Goal: Transaction & Acquisition: Purchase product/service

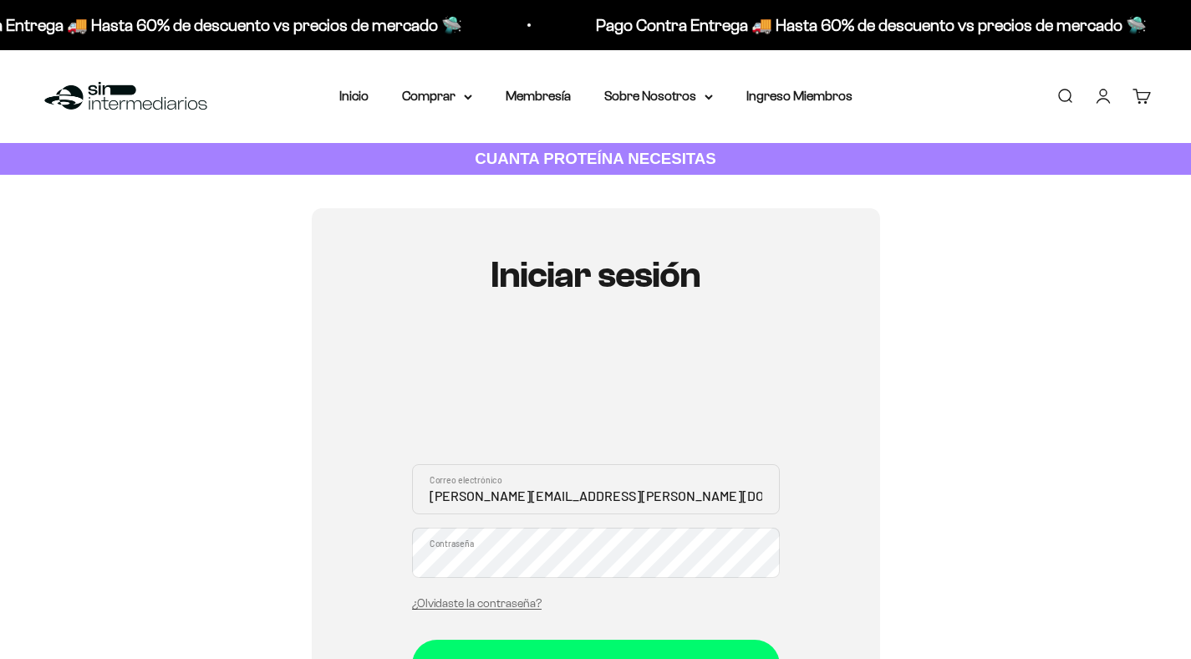
scroll to position [244, 0]
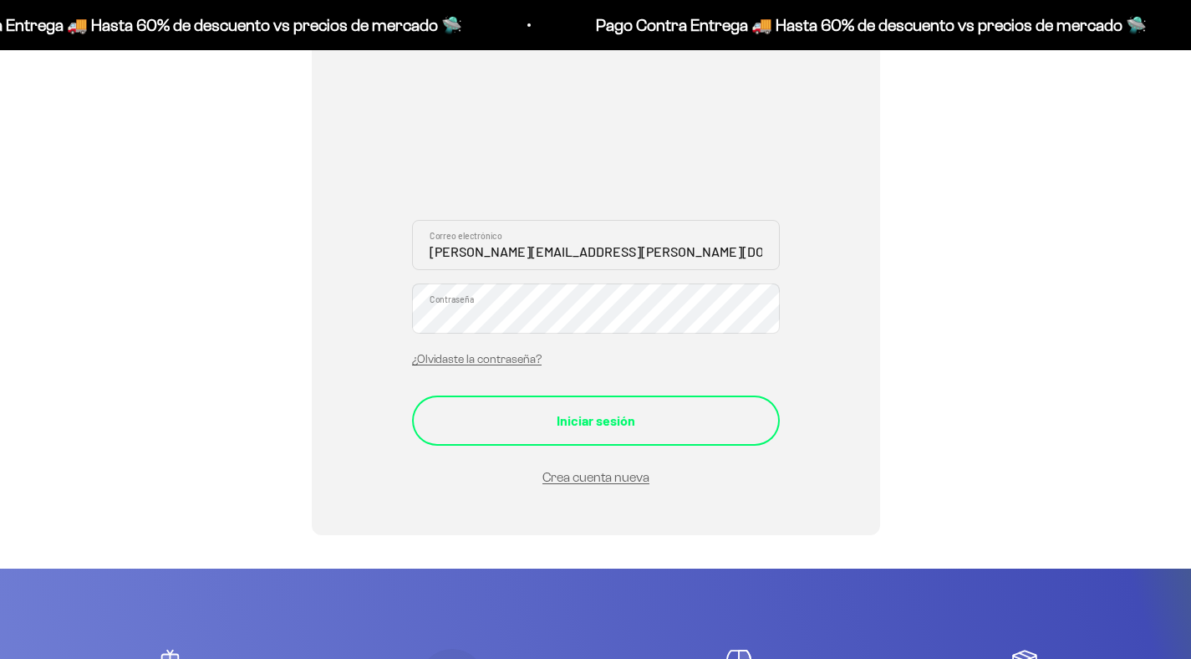
click at [614, 424] on div "Iniciar sesión" at bounding box center [596, 421] width 301 height 22
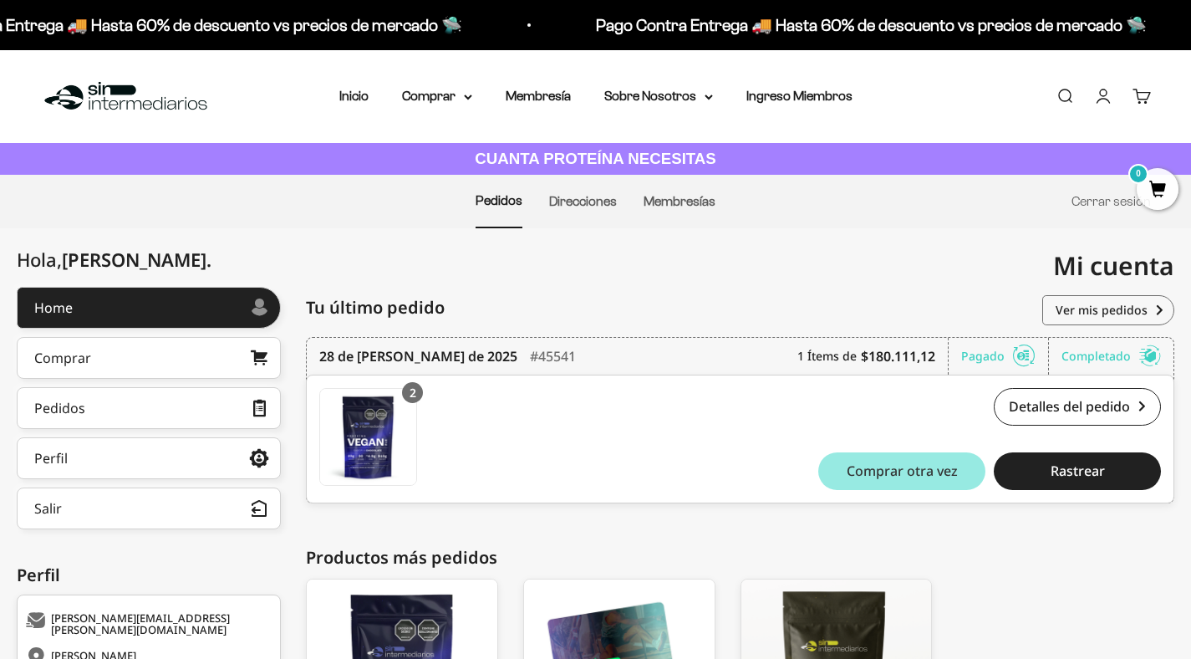
click at [910, 472] on span "Comprar otra vez" at bounding box center [902, 470] width 111 height 13
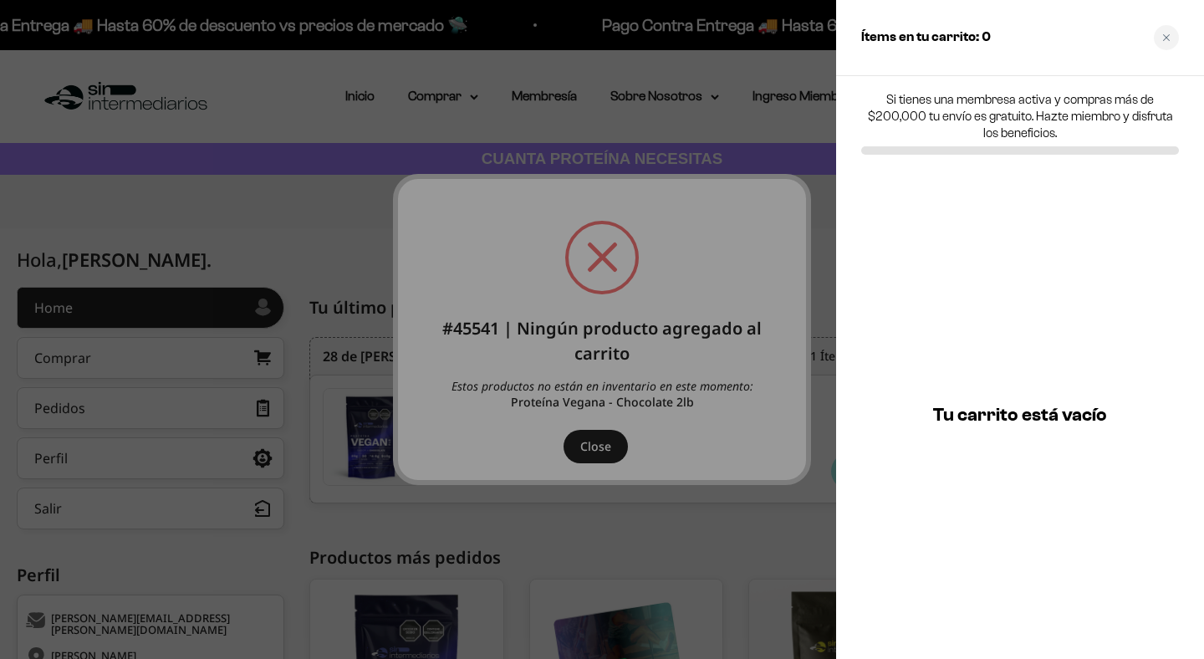
click at [580, 449] on div at bounding box center [602, 329] width 1204 height 659
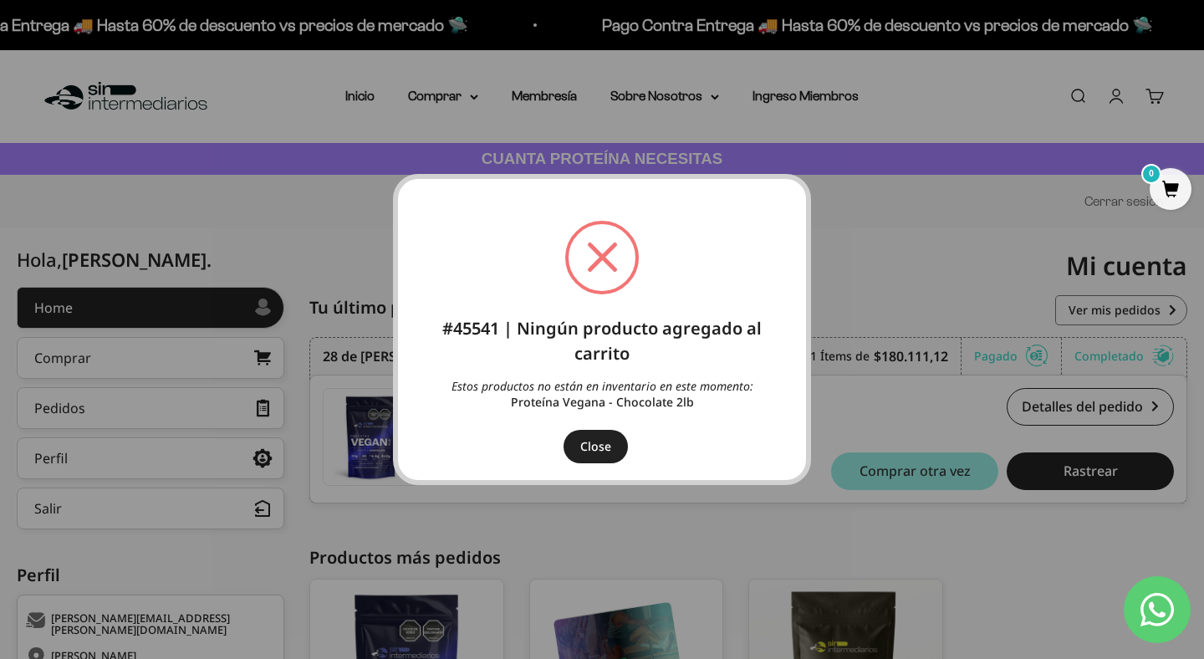
click at [597, 446] on button "Close" at bounding box center [596, 446] width 64 height 33
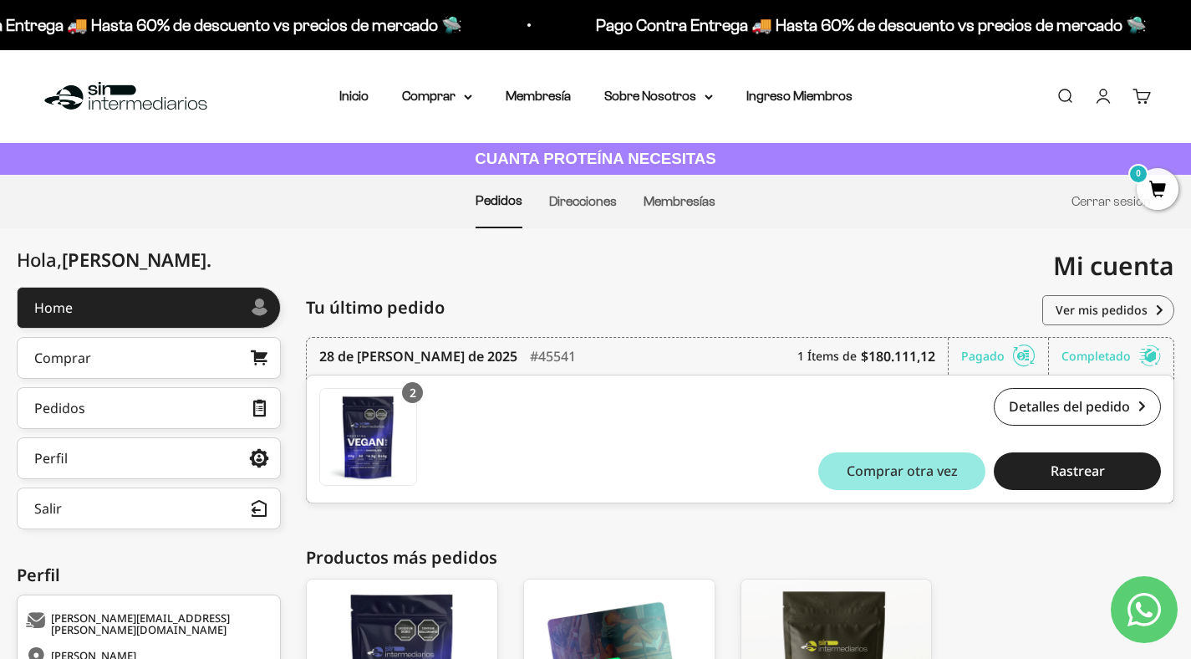
click at [880, 469] on button "Comprar otra vez" at bounding box center [902, 471] width 167 height 38
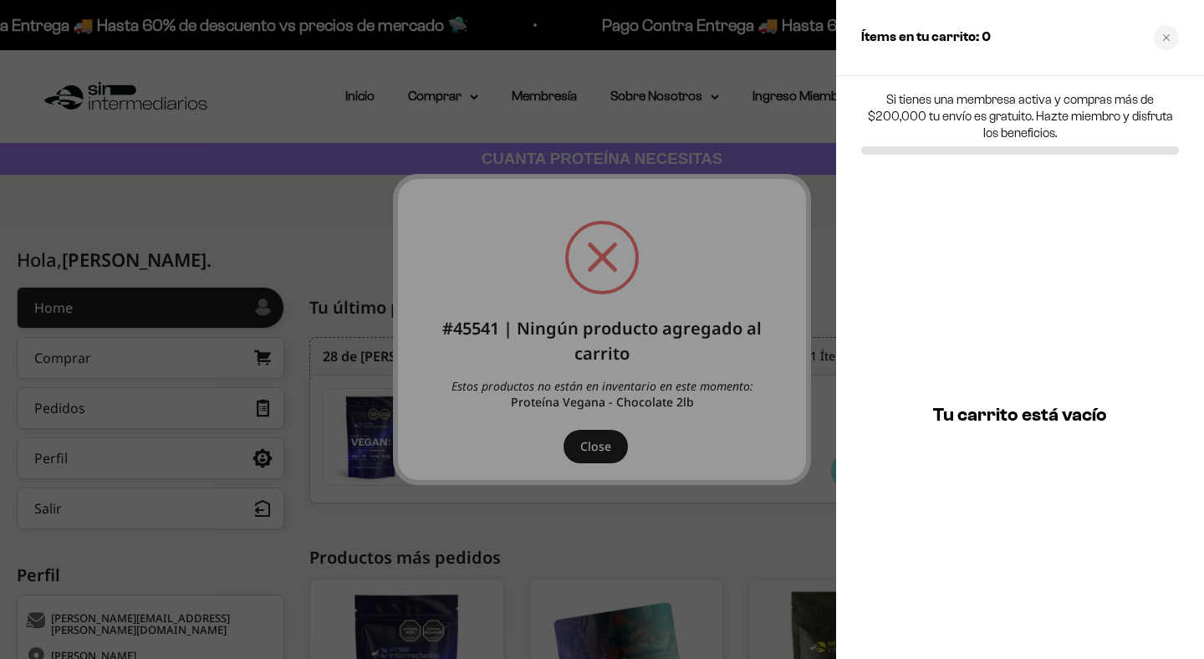
click at [598, 441] on div at bounding box center [602, 329] width 1204 height 659
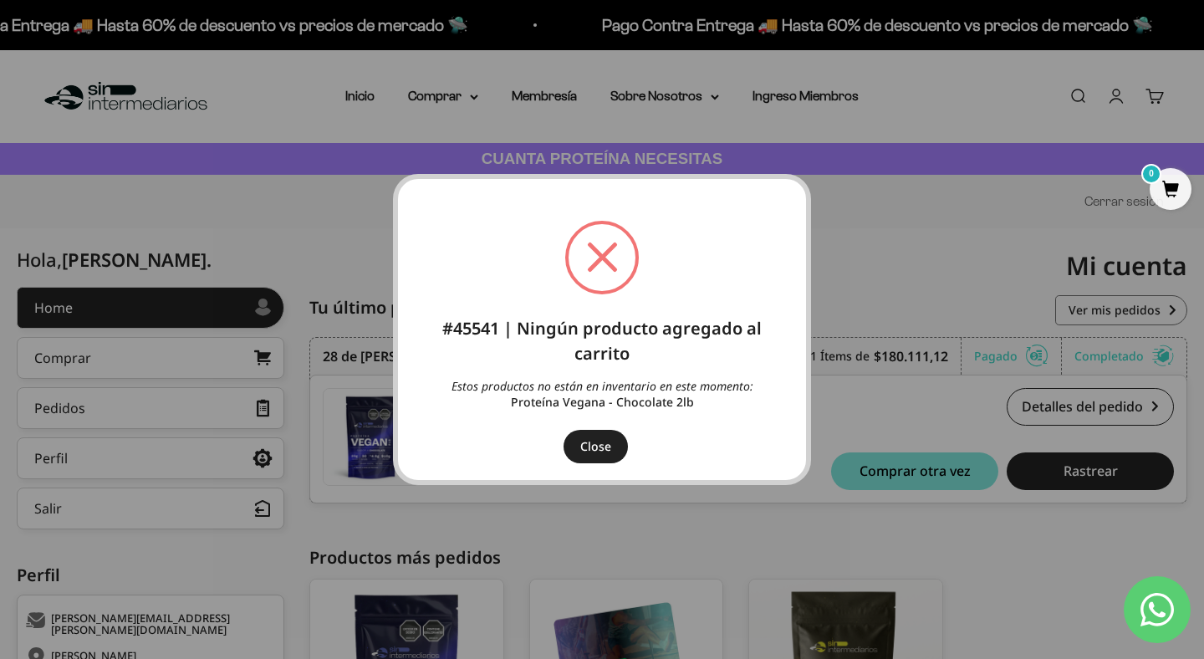
click at [598, 441] on button "Close" at bounding box center [596, 446] width 64 height 33
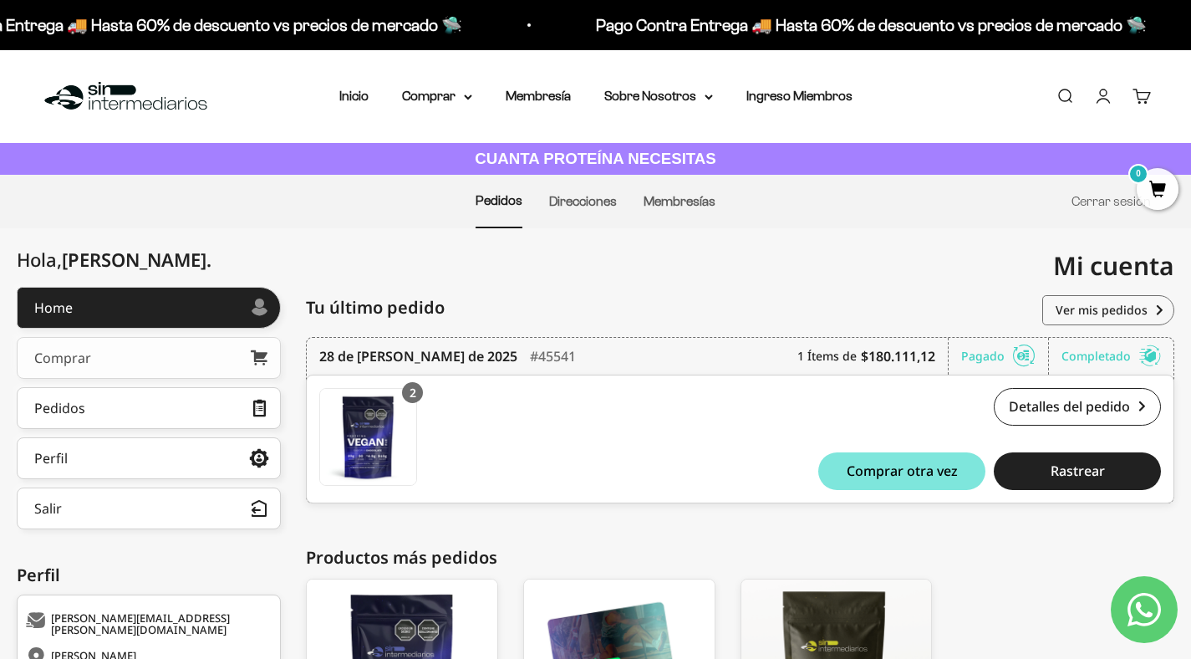
click at [196, 354] on link "Comprar" at bounding box center [149, 358] width 264 height 42
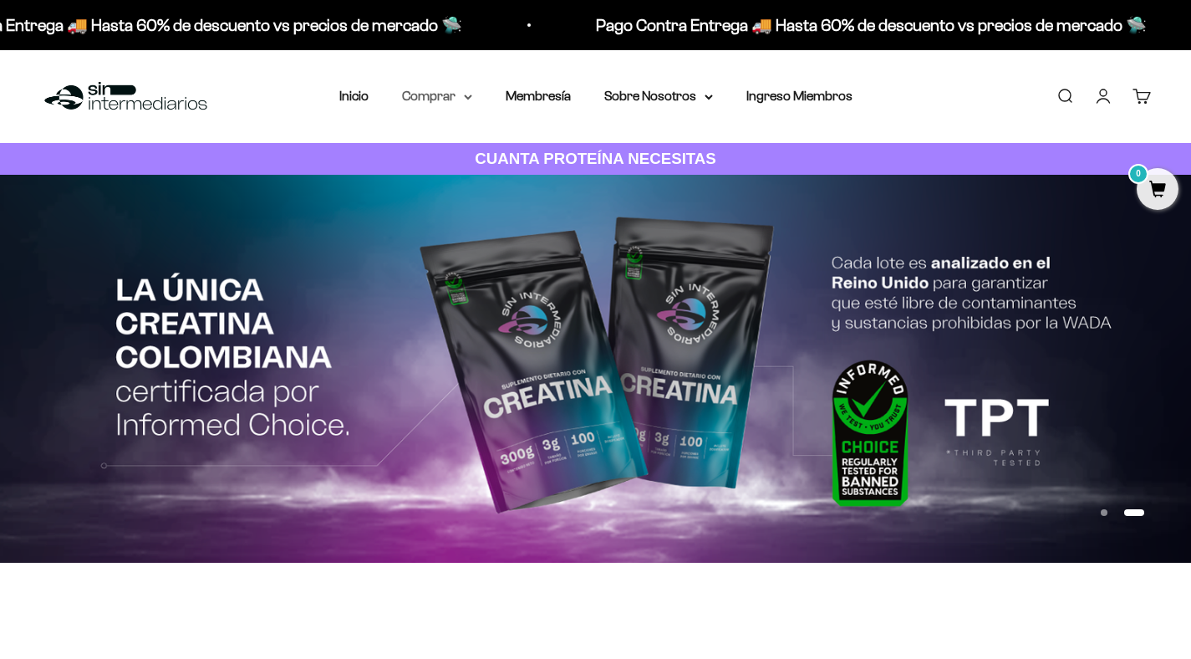
click at [462, 94] on summary "Comprar" at bounding box center [437, 96] width 70 height 22
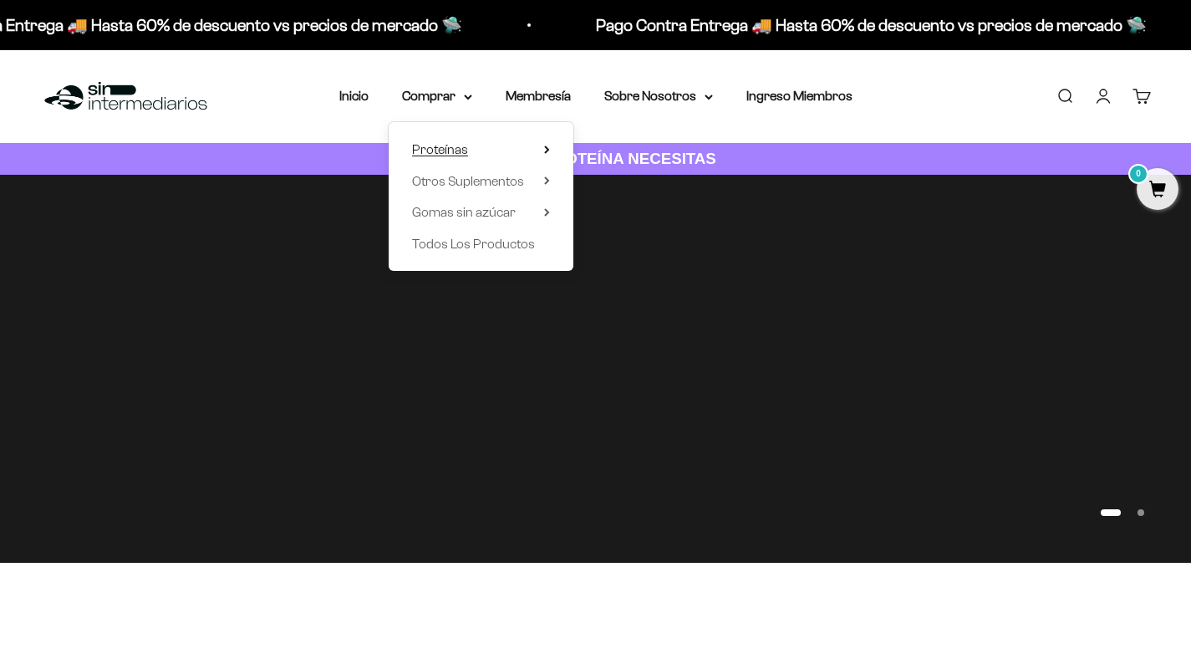
click at [470, 147] on summary "Proteínas" at bounding box center [481, 150] width 138 height 22
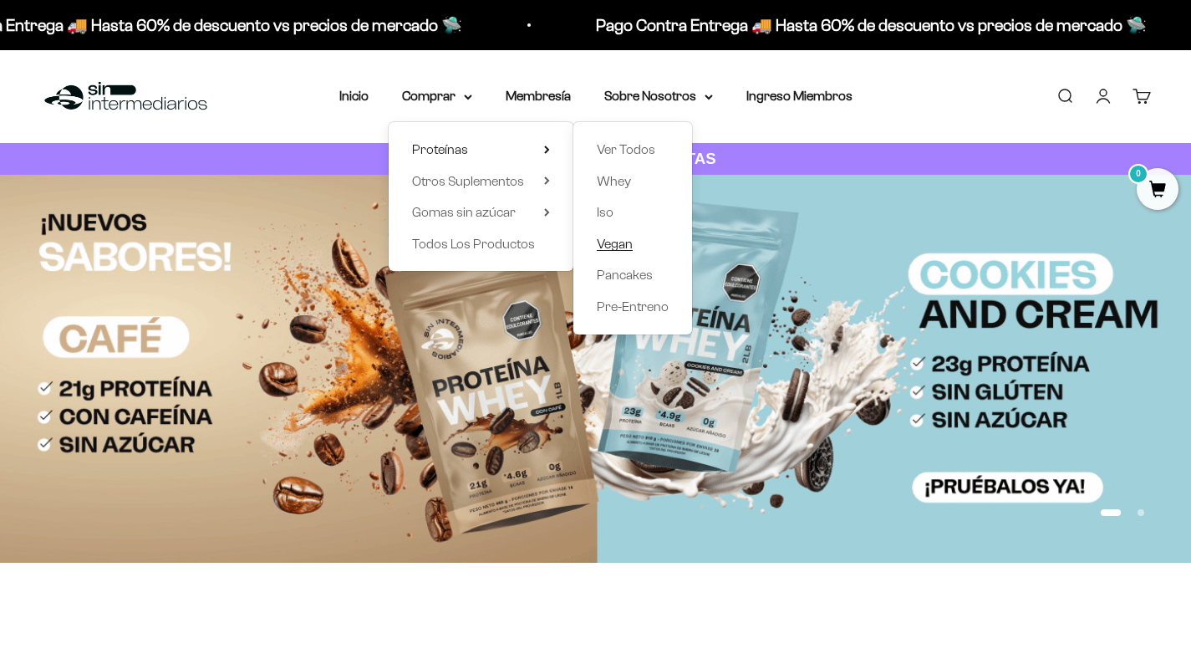
click at [637, 241] on link "Vegan" at bounding box center [633, 244] width 72 height 22
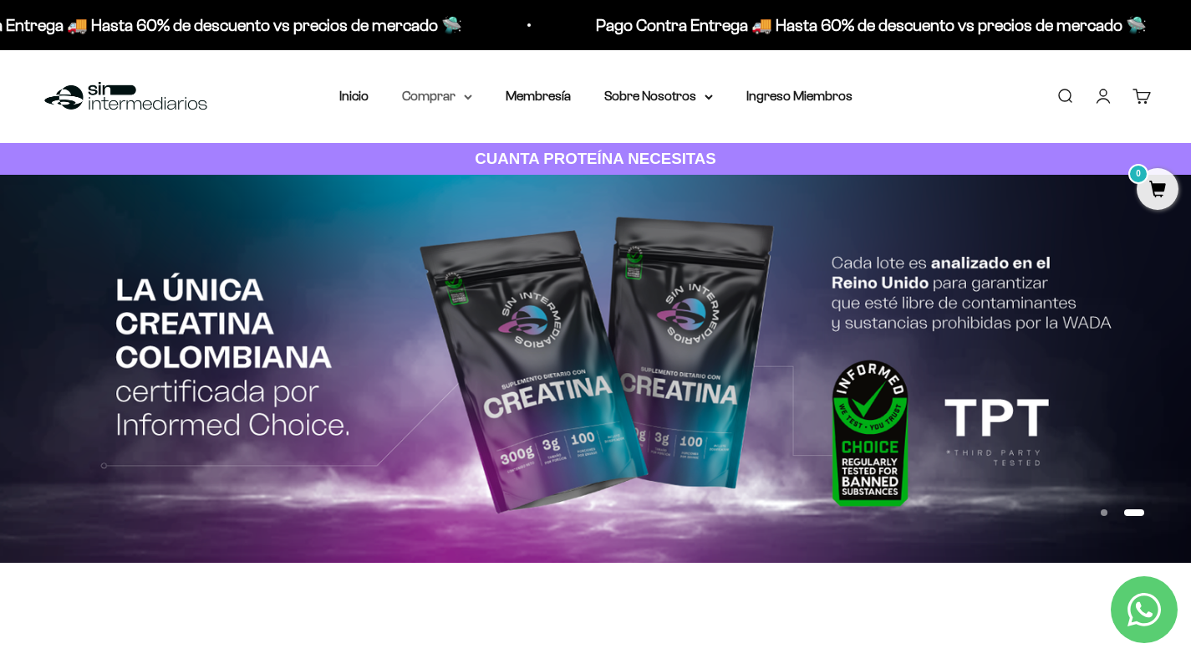
click at [469, 103] on summary "Comprar" at bounding box center [437, 96] width 70 height 22
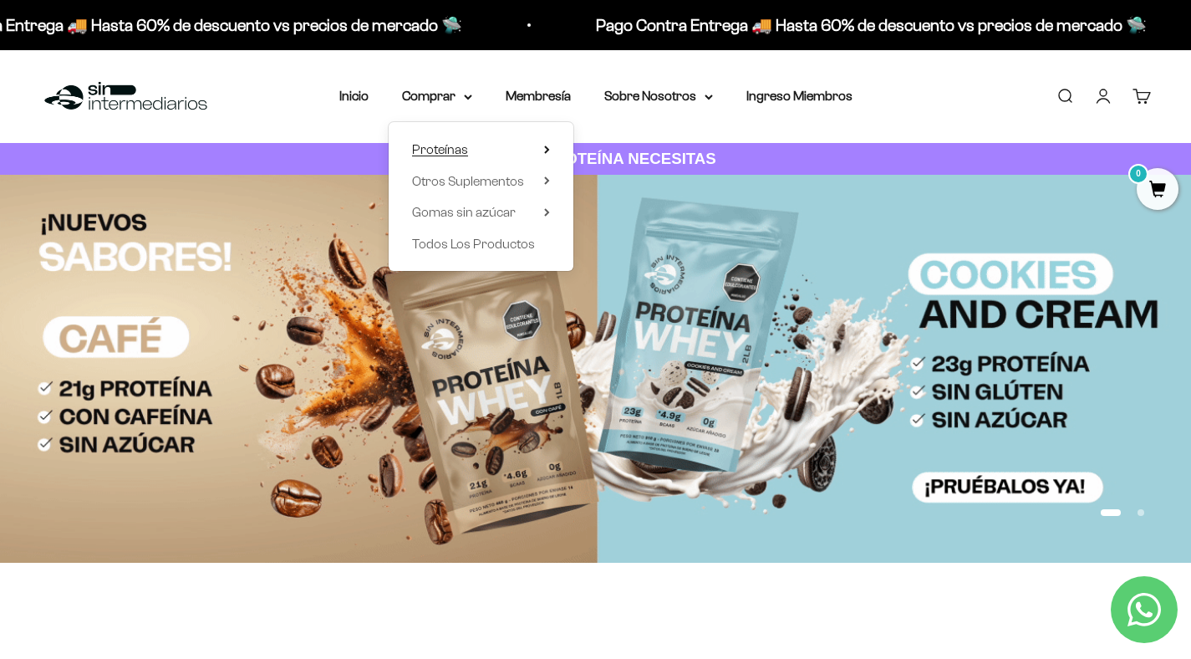
click at [467, 150] on span "Proteínas" at bounding box center [440, 149] width 56 height 14
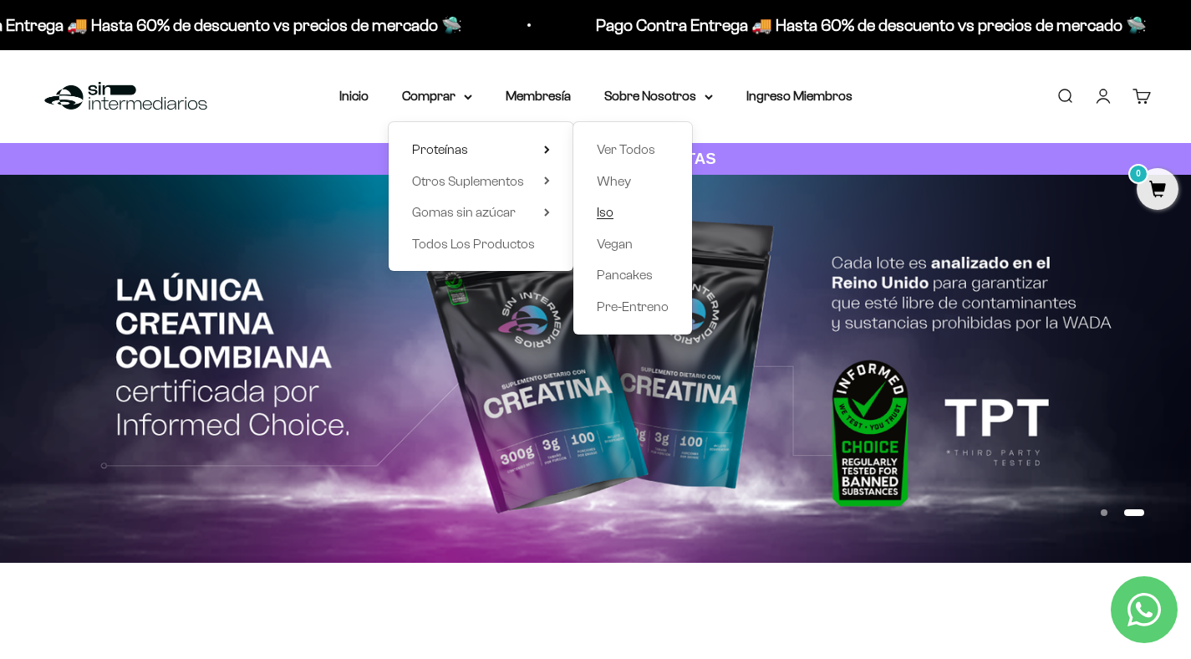
click at [618, 204] on link "Iso" at bounding box center [633, 212] width 72 height 22
